Goal: Task Accomplishment & Management: Manage account settings

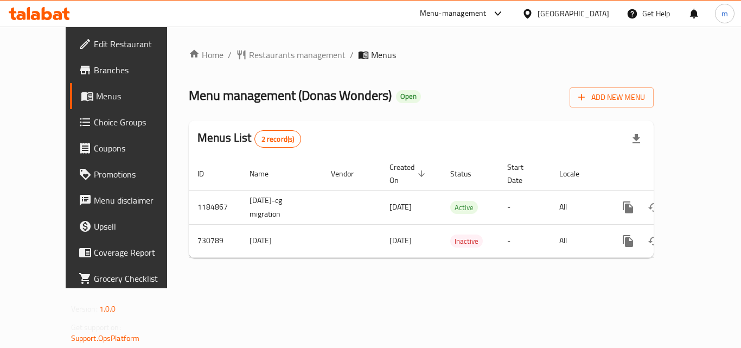
click at [19, 20] on icon at bounding box center [20, 15] width 9 height 9
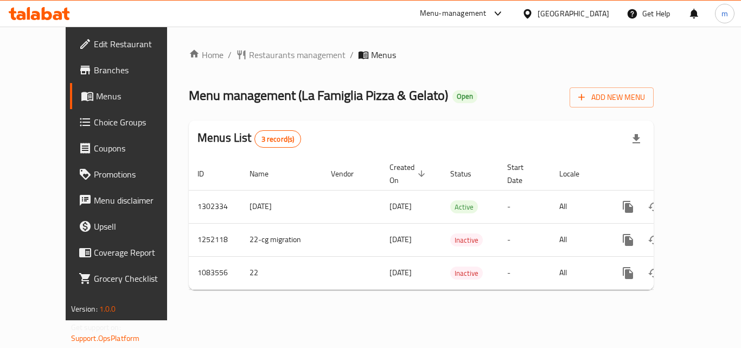
click at [60, 18] on icon at bounding box center [57, 15] width 9 height 9
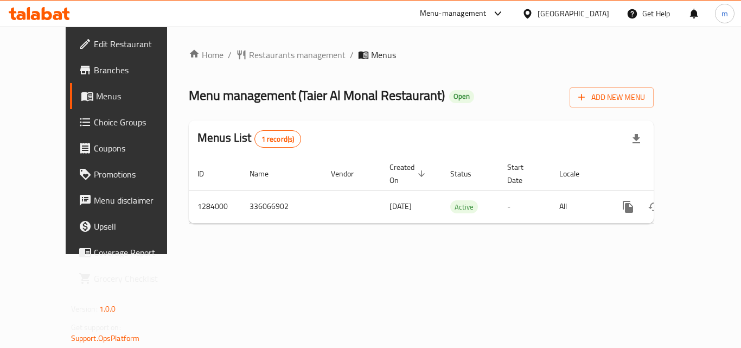
click at [59, 9] on icon at bounding box center [39, 13] width 61 height 13
click at [33, 18] on icon at bounding box center [35, 15] width 9 height 9
click at [46, 17] on icon at bounding box center [39, 13] width 61 height 13
click at [24, 15] on icon at bounding box center [20, 15] width 9 height 9
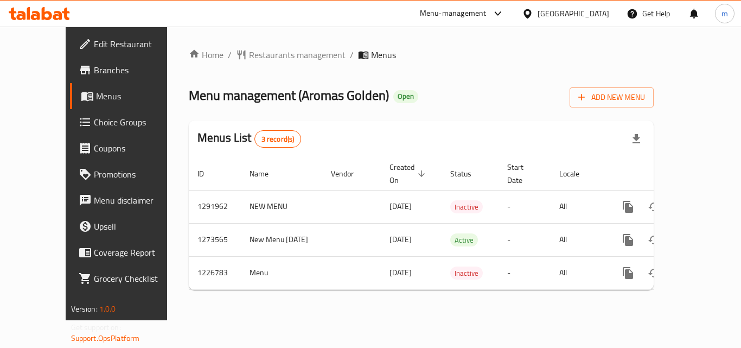
click at [53, 18] on icon at bounding box center [39, 13] width 61 height 13
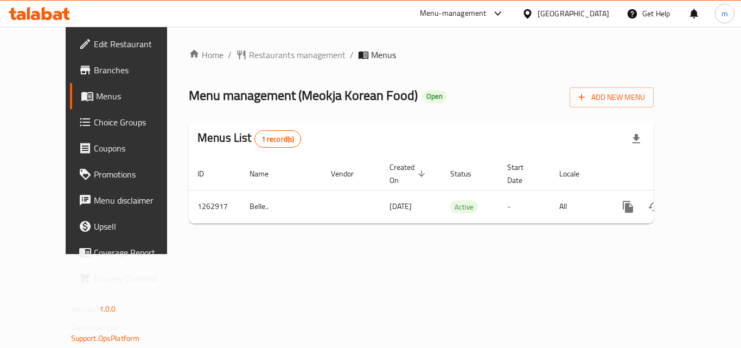
click at [32, 18] on icon at bounding box center [35, 15] width 9 height 9
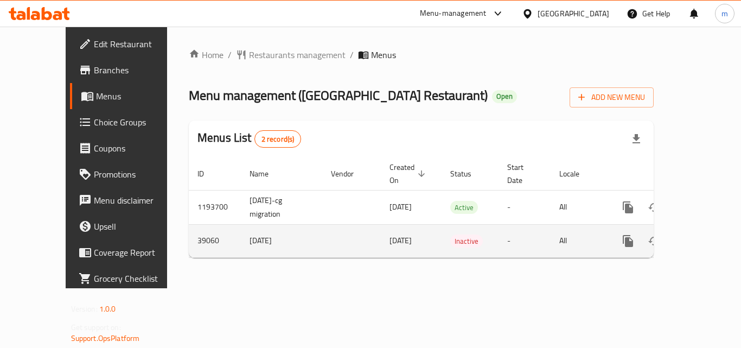
click at [450, 235] on span "Inactive" at bounding box center [466, 241] width 33 height 12
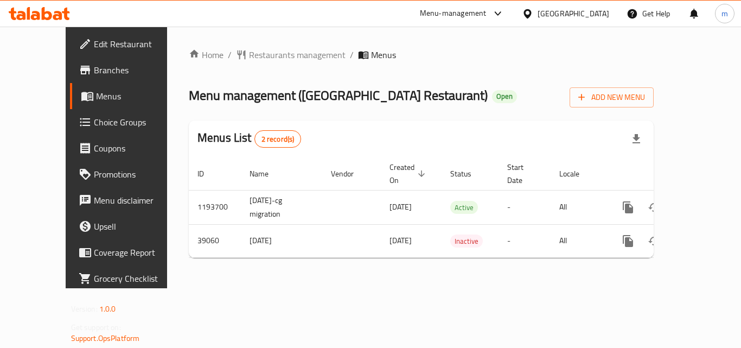
click at [44, 17] on icon at bounding box center [47, 13] width 10 height 13
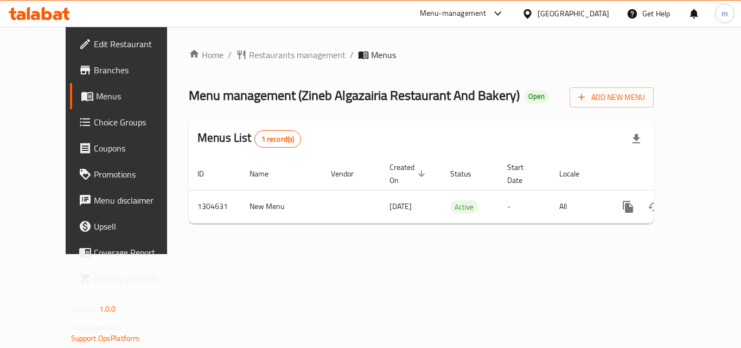
click at [53, 10] on icon at bounding box center [39, 13] width 61 height 13
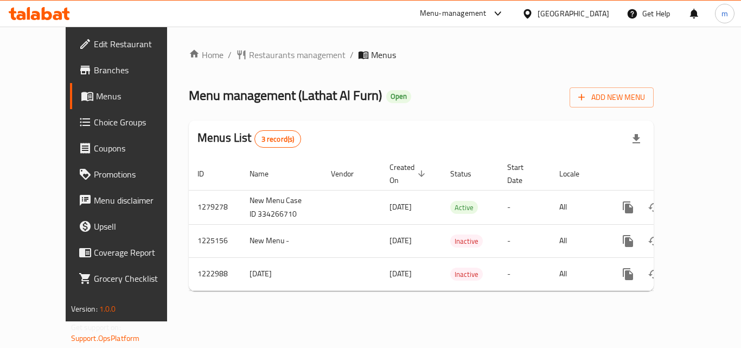
click at [42, 9] on icon at bounding box center [47, 13] width 10 height 13
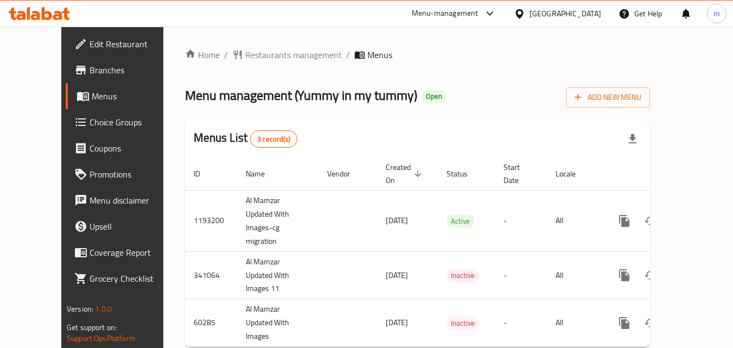
click at [43, 14] on icon at bounding box center [47, 13] width 10 height 13
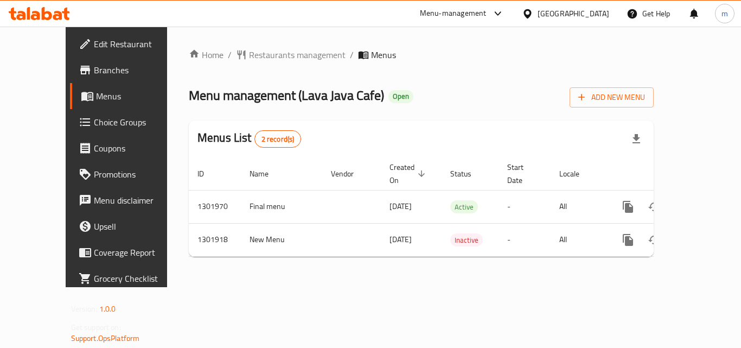
click at [68, 15] on icon at bounding box center [39, 13] width 61 height 13
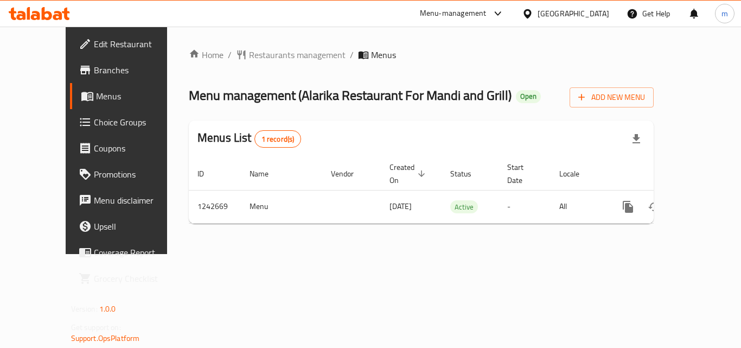
click at [47, 9] on icon at bounding box center [39, 13] width 61 height 13
click at [49, 14] on icon at bounding box center [47, 13] width 10 height 13
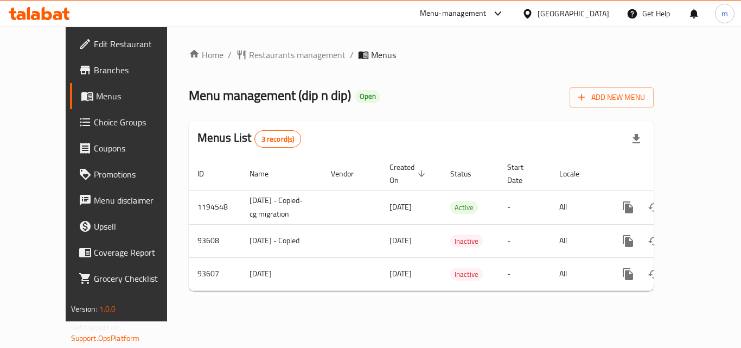
click at [94, 118] on span "Choice Groups" at bounding box center [137, 122] width 87 height 13
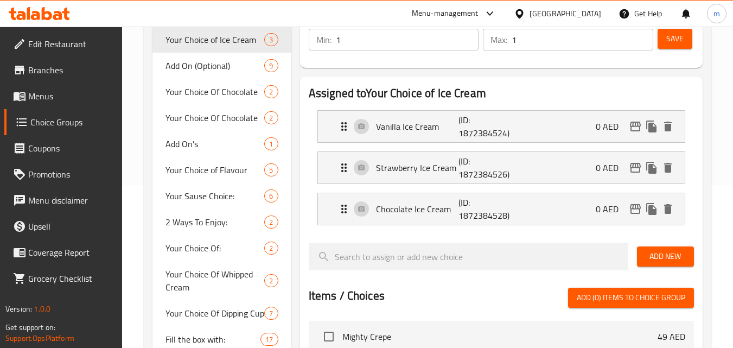
scroll to position [217, 0]
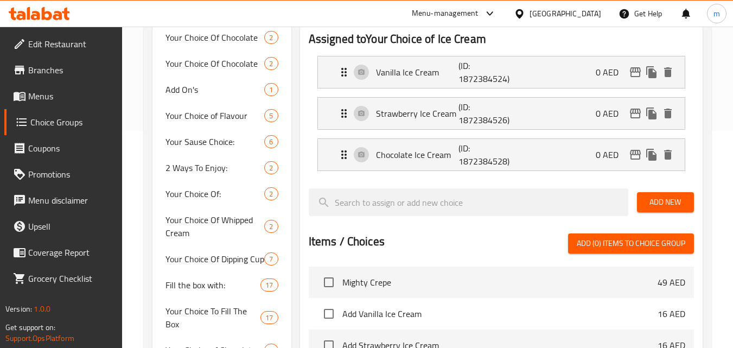
click at [516, 233] on div at bounding box center [501, 229] width 385 height 9
click at [377, 228] on div at bounding box center [501, 229] width 385 height 9
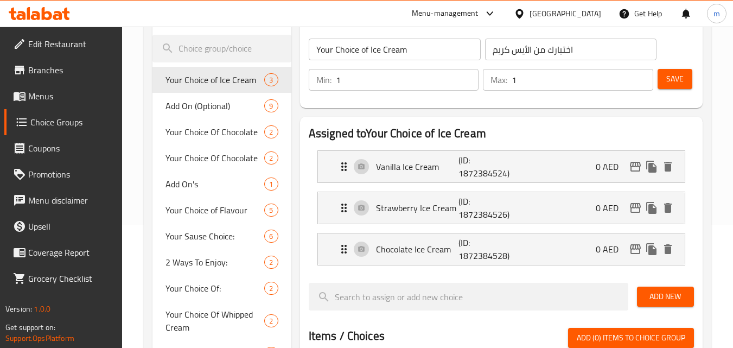
scroll to position [163, 0]
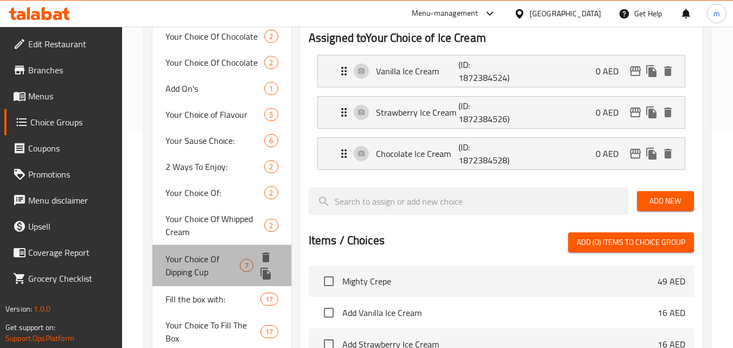
click at [191, 255] on span "Your Choice Of Dipping Cup" at bounding box center [202, 265] width 74 height 26
type input "Your Choice Of Dipping Cup"
type input "اختيارك من أكواب التغميس"
type input "2"
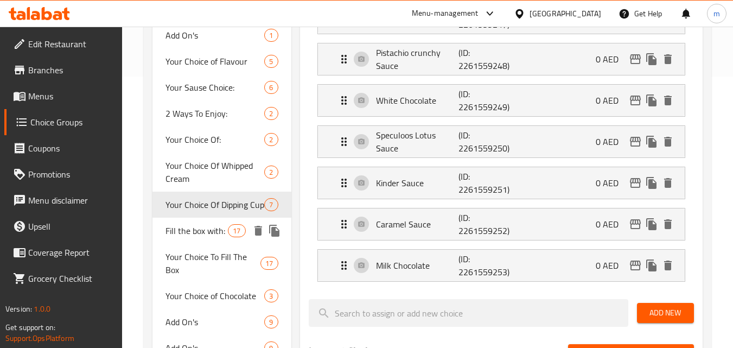
scroll to position [326, 0]
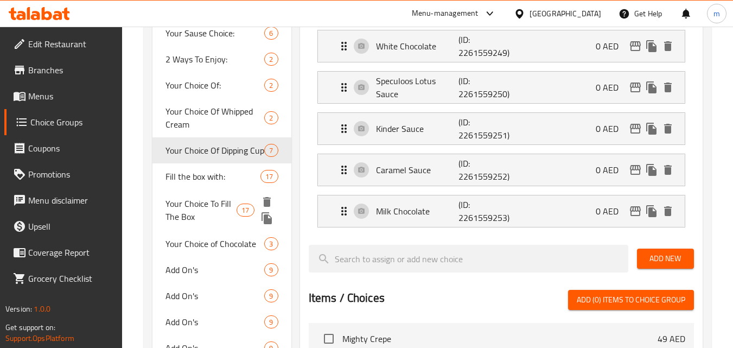
click at [195, 210] on span "Your Choice To Fill The Box" at bounding box center [200, 210] width 71 height 26
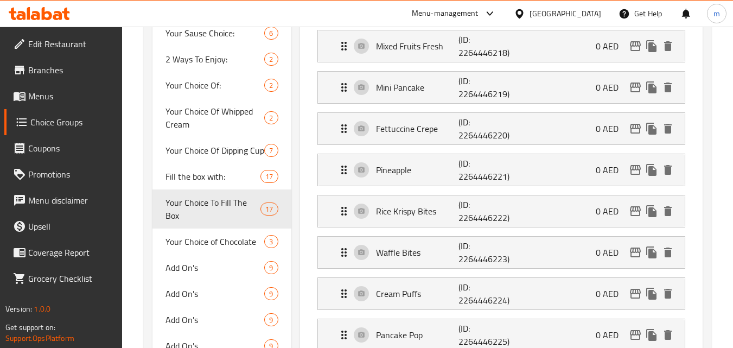
type input "Your Choice To Fill The Box"
type input "اختيارك لملء صندوق"
type input "4"
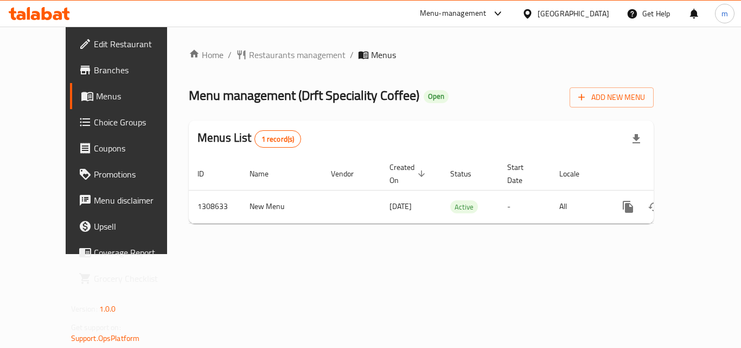
click at [40, 19] on icon at bounding box center [39, 13] width 61 height 13
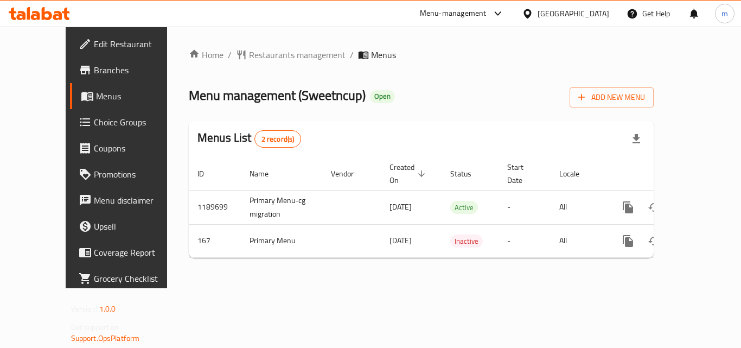
click at [33, 22] on div at bounding box center [39, 14] width 79 height 22
click at [66, 15] on icon at bounding box center [66, 14] width 8 height 12
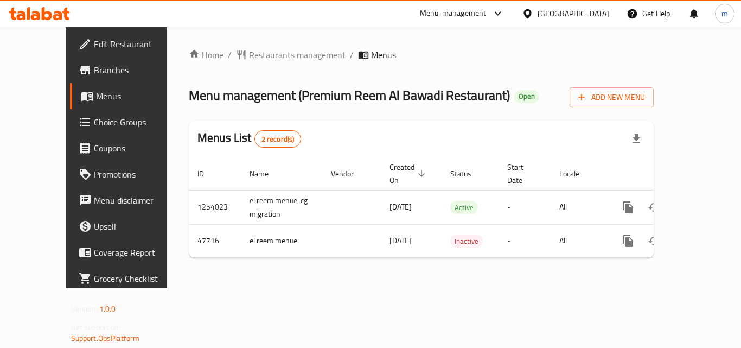
click at [39, 12] on icon at bounding box center [35, 15] width 9 height 9
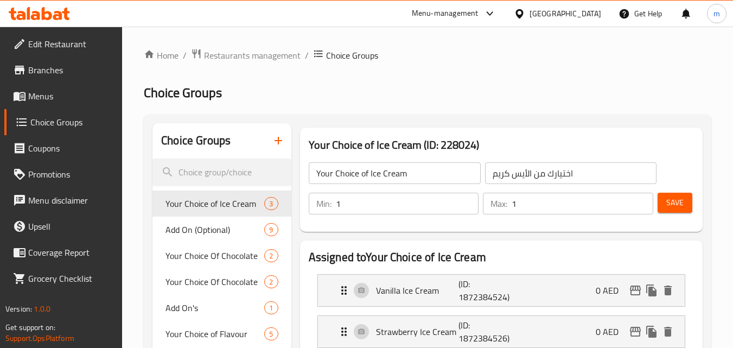
click at [28, 16] on icon at bounding box center [28, 13] width 3 height 12
